Goal: Information Seeking & Learning: Compare options

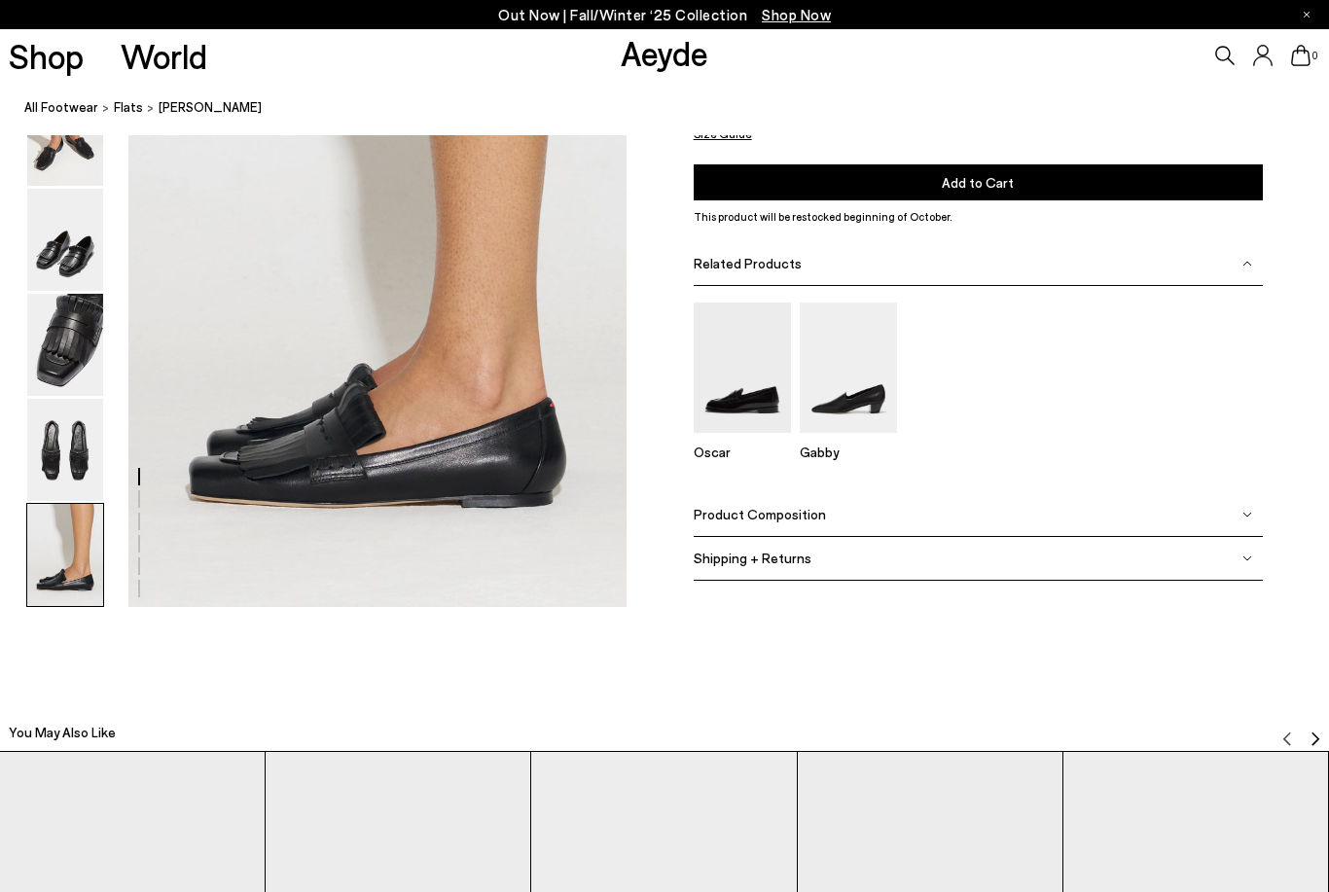
scroll to position [3529, 0]
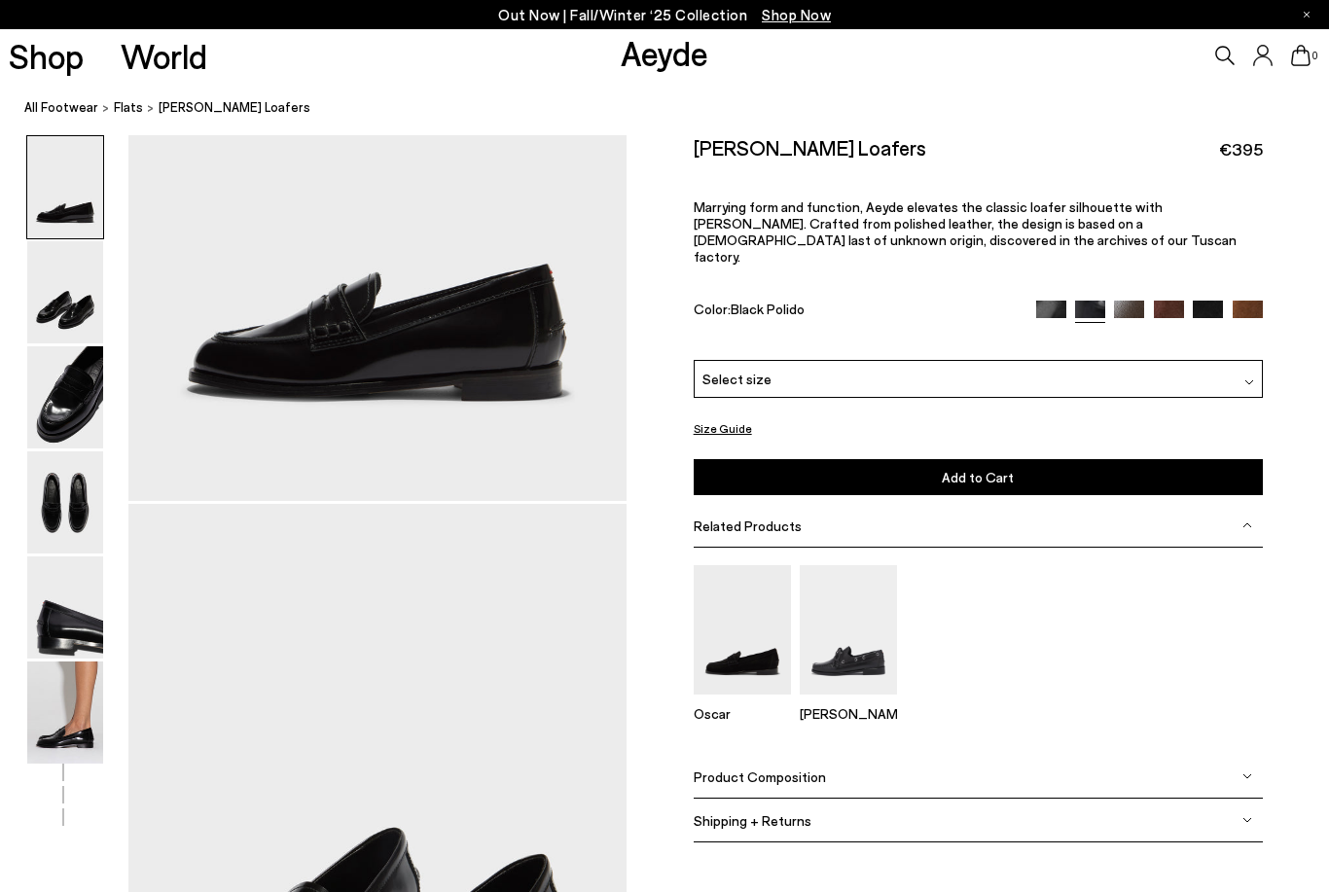
scroll to position [141, 0]
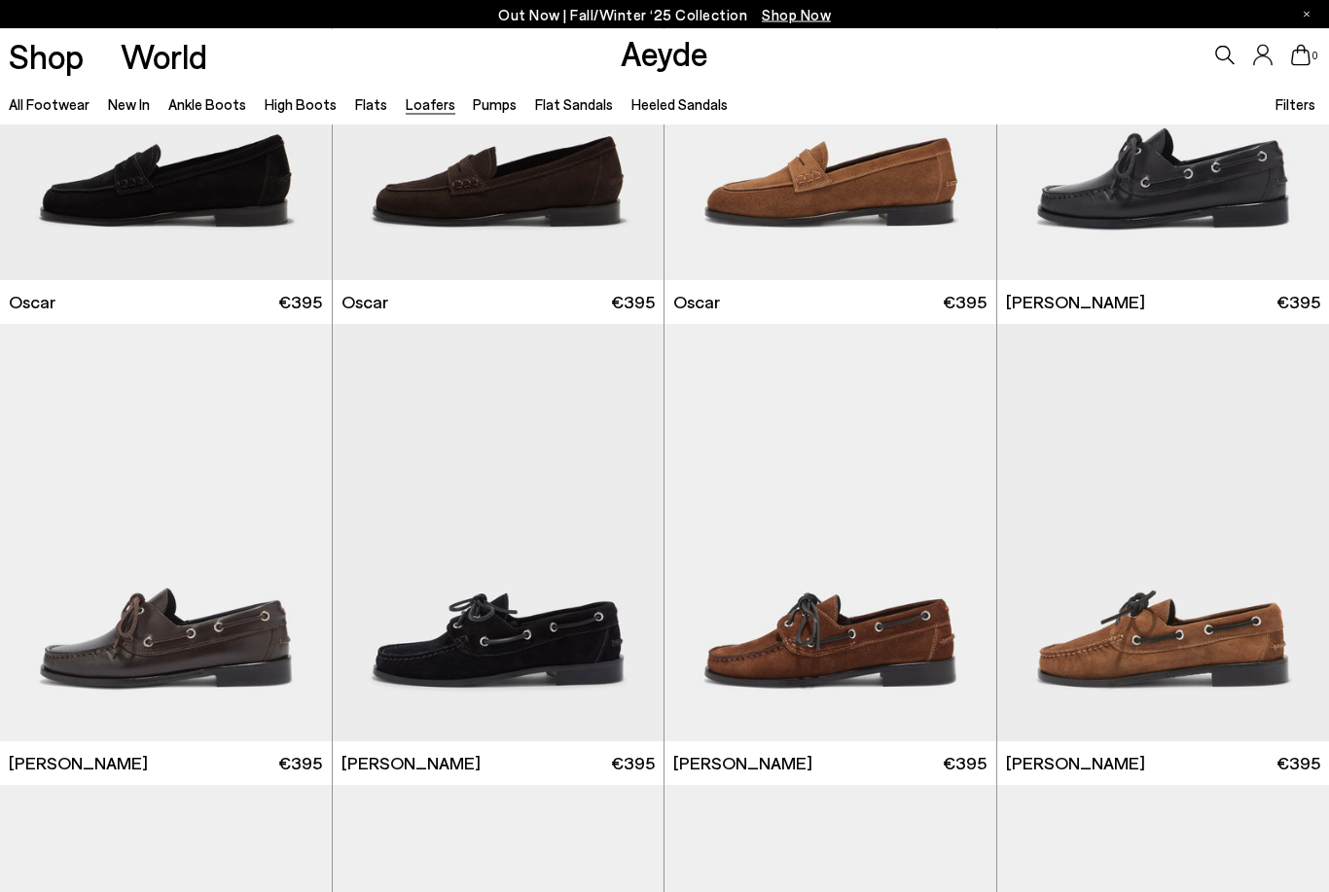
scroll to position [2103, 0]
